Goal: Transaction & Acquisition: Purchase product/service

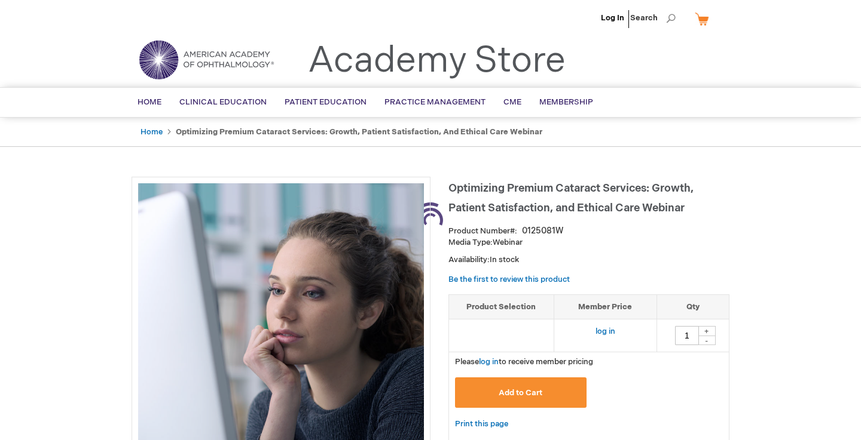
type input "0"
click at [606, 328] on link "log in" at bounding box center [605, 332] width 20 height 10
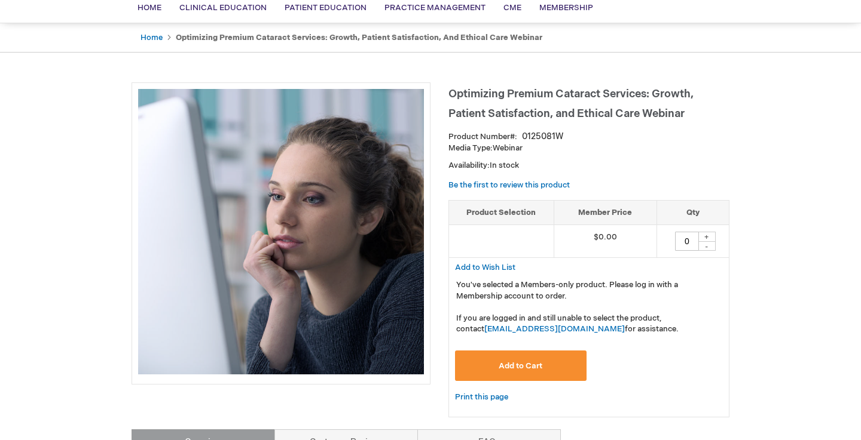
scroll to position [96, 0]
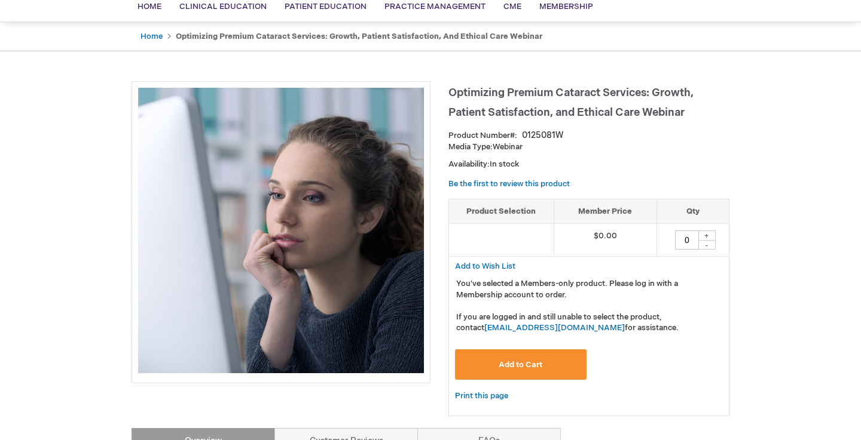
click at [709, 235] on div "+" at bounding box center [706, 236] width 18 height 10
type input "1"
click at [515, 362] on span "Add to Cart" at bounding box center [520, 365] width 44 height 10
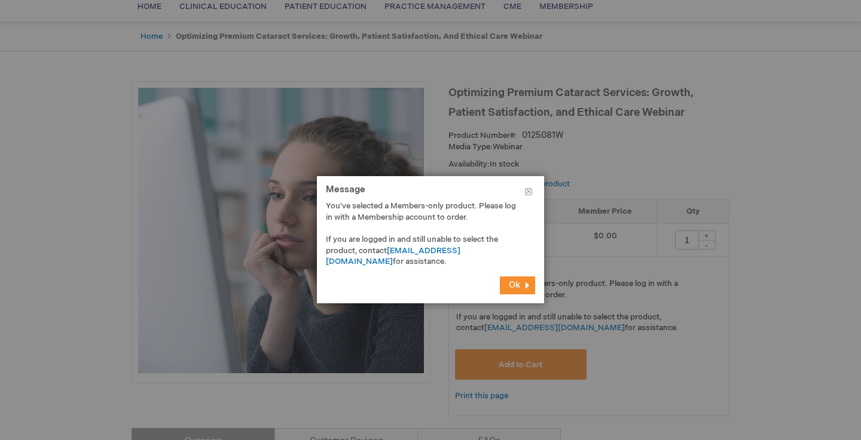
click at [515, 283] on span "Ok" at bounding box center [514, 285] width 11 height 10
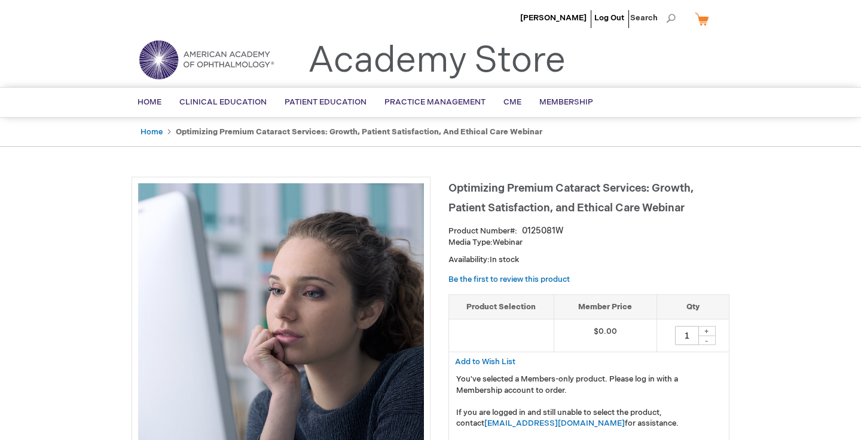
scroll to position [0, 0]
click at [564, 17] on span "[PERSON_NAME]" at bounding box center [553, 18] width 66 height 10
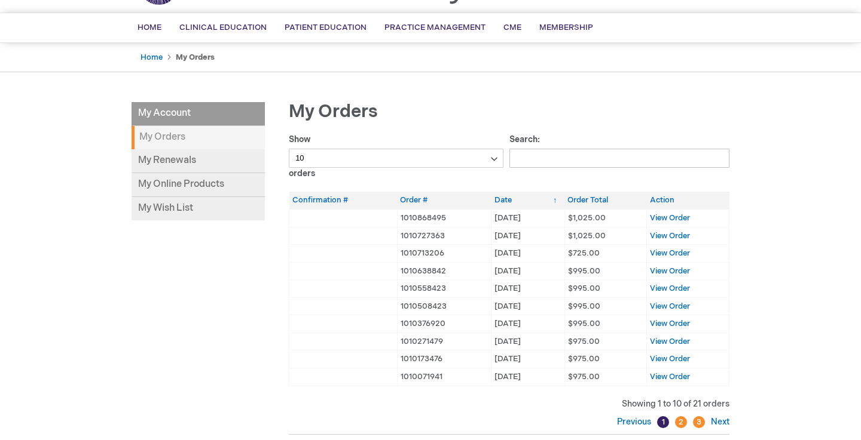
scroll to position [74, 0]
click at [188, 160] on link "My Renewals" at bounding box center [197, 163] width 133 height 24
click at [601, 102] on main "My Account My Account My Orders My Renewals My Online Products My Wish List My …" at bounding box center [431, 293] width 616 height 404
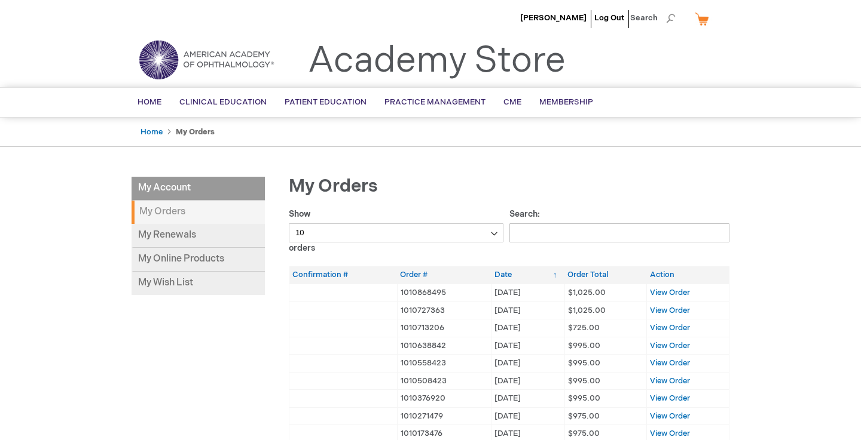
scroll to position [0, 0]
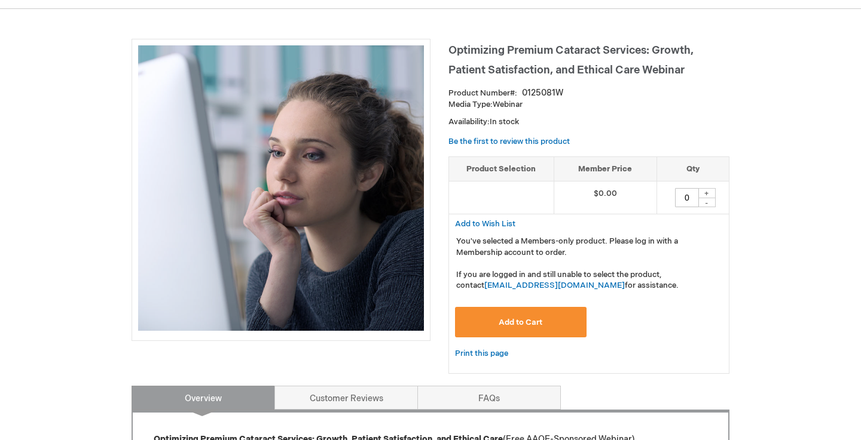
scroll to position [149, 0]
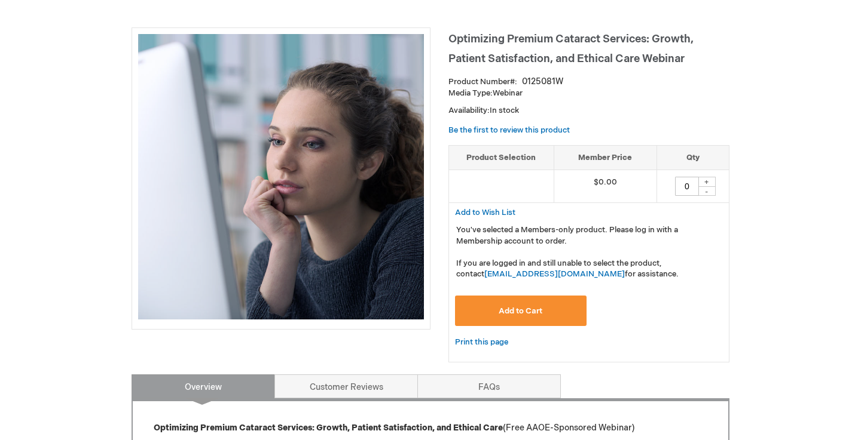
click at [553, 307] on button "Add to Cart" at bounding box center [520, 311] width 131 height 30
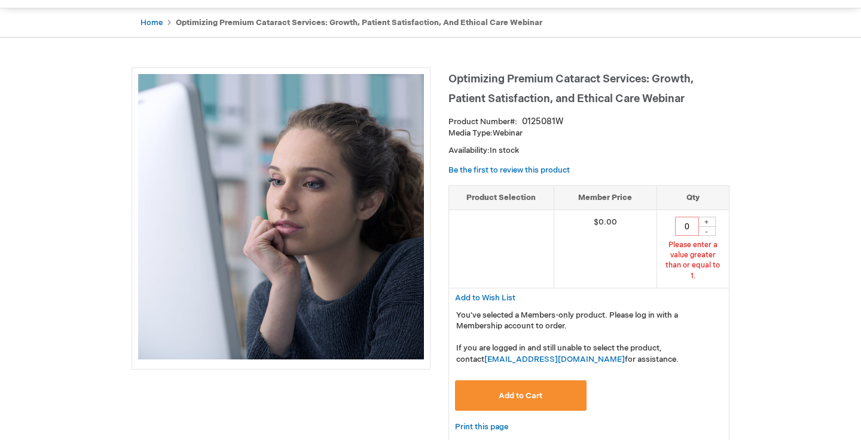
scroll to position [104, 0]
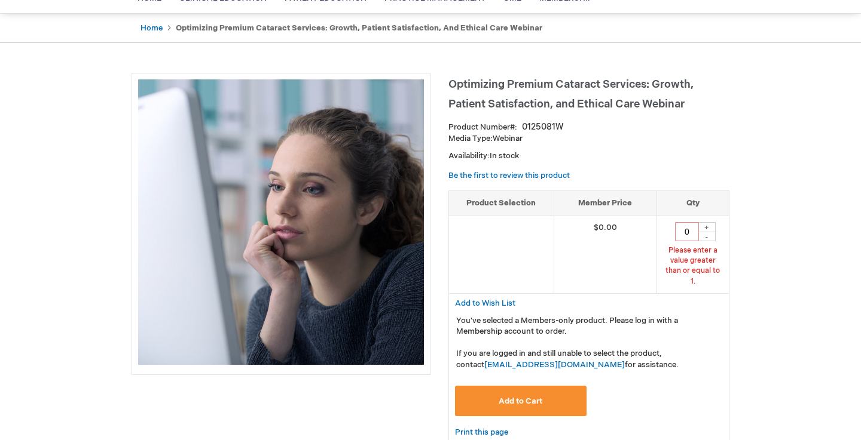
click at [705, 225] on div "+" at bounding box center [706, 227] width 18 height 10
type input "1"
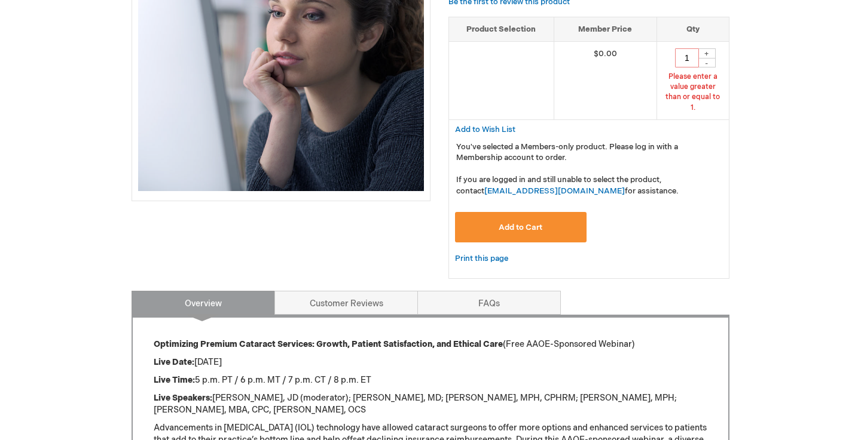
scroll to position [283, 0]
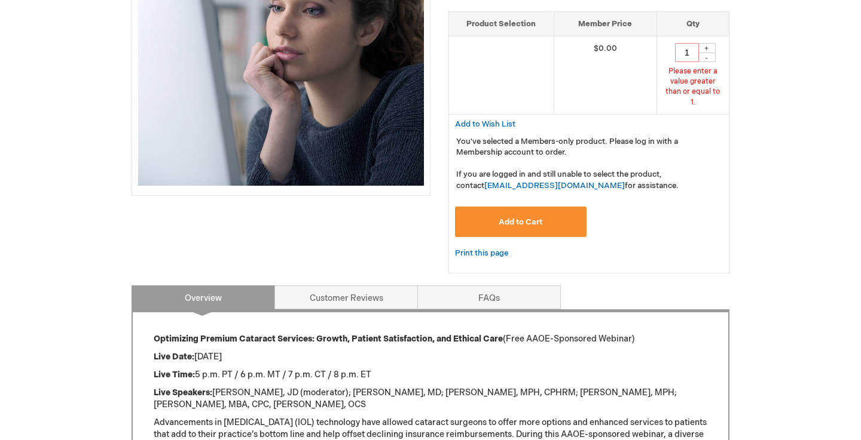
click at [540, 214] on button "Add to Cart" at bounding box center [520, 222] width 131 height 30
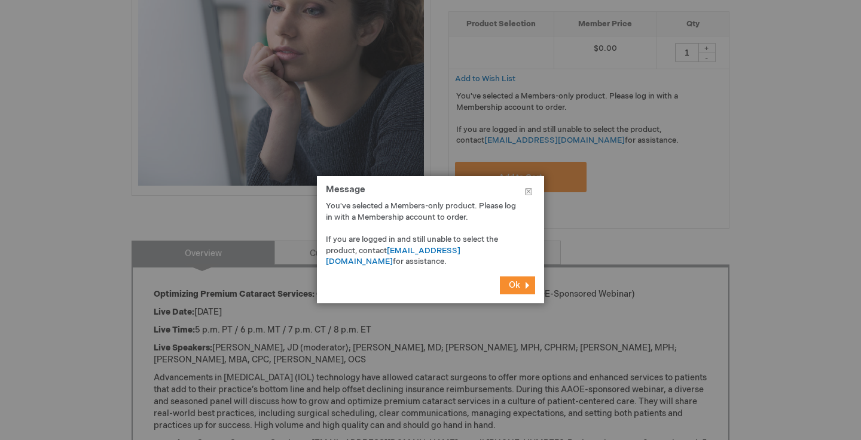
click at [515, 282] on span "Ok" at bounding box center [514, 285] width 11 height 10
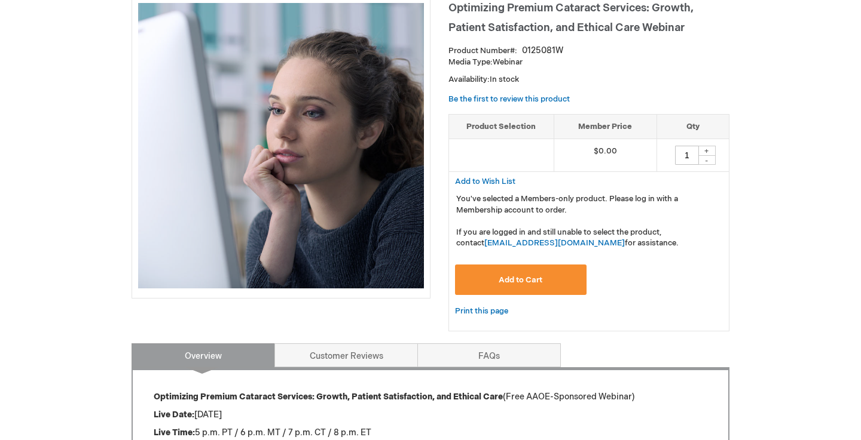
scroll to position [181, 0]
click at [541, 270] on button "Add to Cart" at bounding box center [520, 279] width 131 height 30
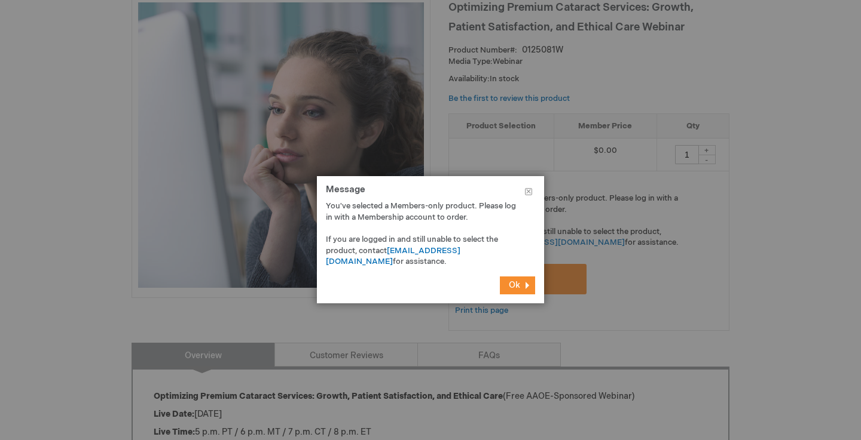
click at [517, 287] on span "Ok" at bounding box center [514, 285] width 11 height 10
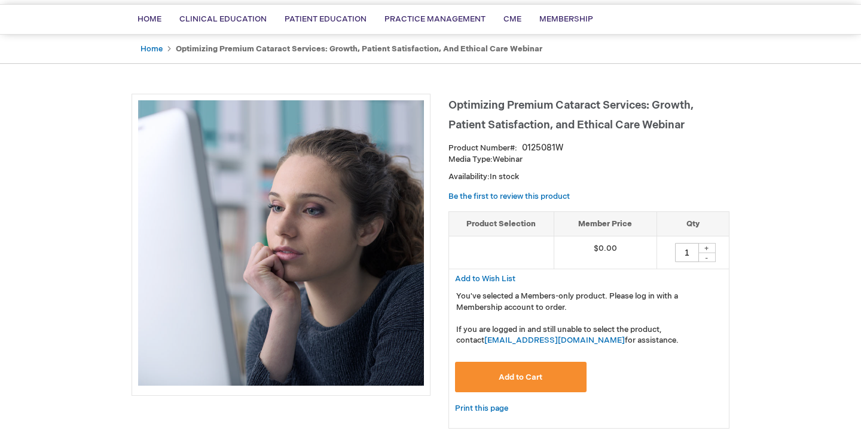
scroll to position [81, 0]
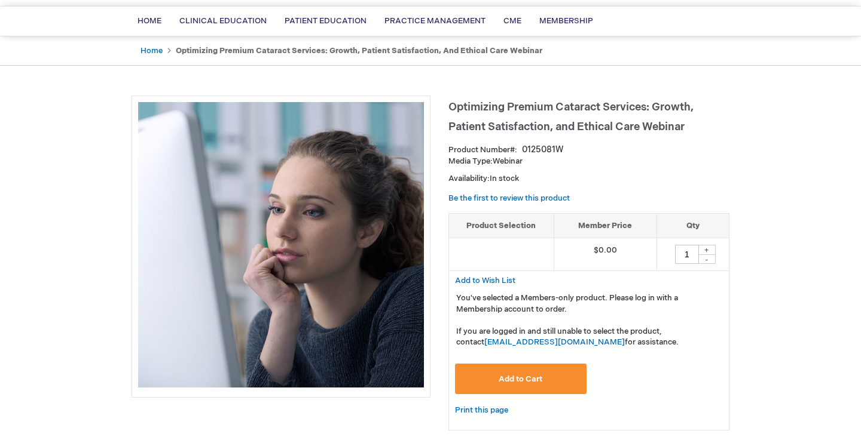
drag, startPoint x: 529, startPoint y: 160, endPoint x: 446, endPoint y: 104, distance: 99.9
click at [446, 104] on div "Optimizing Premium Cataract Services: Growth, Patient Satisfaction, and Ethical…" at bounding box center [430, 413] width 598 height 634
copy div "Optimizing Premium Cataract Services: Growth, Patient Satisfaction, and Ethical…"
click at [534, 368] on button "Add to Cart" at bounding box center [520, 379] width 131 height 30
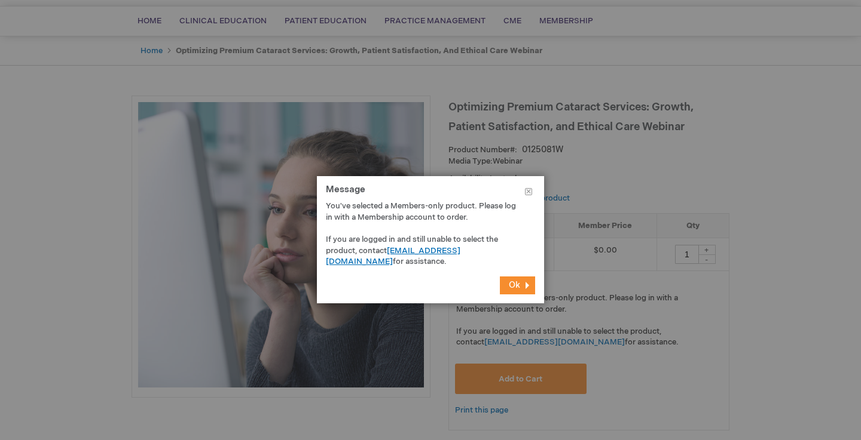
click at [439, 249] on link "[EMAIL_ADDRESS][DOMAIN_NAME]" at bounding box center [393, 256] width 134 height 21
